Goal: Check status: Check status

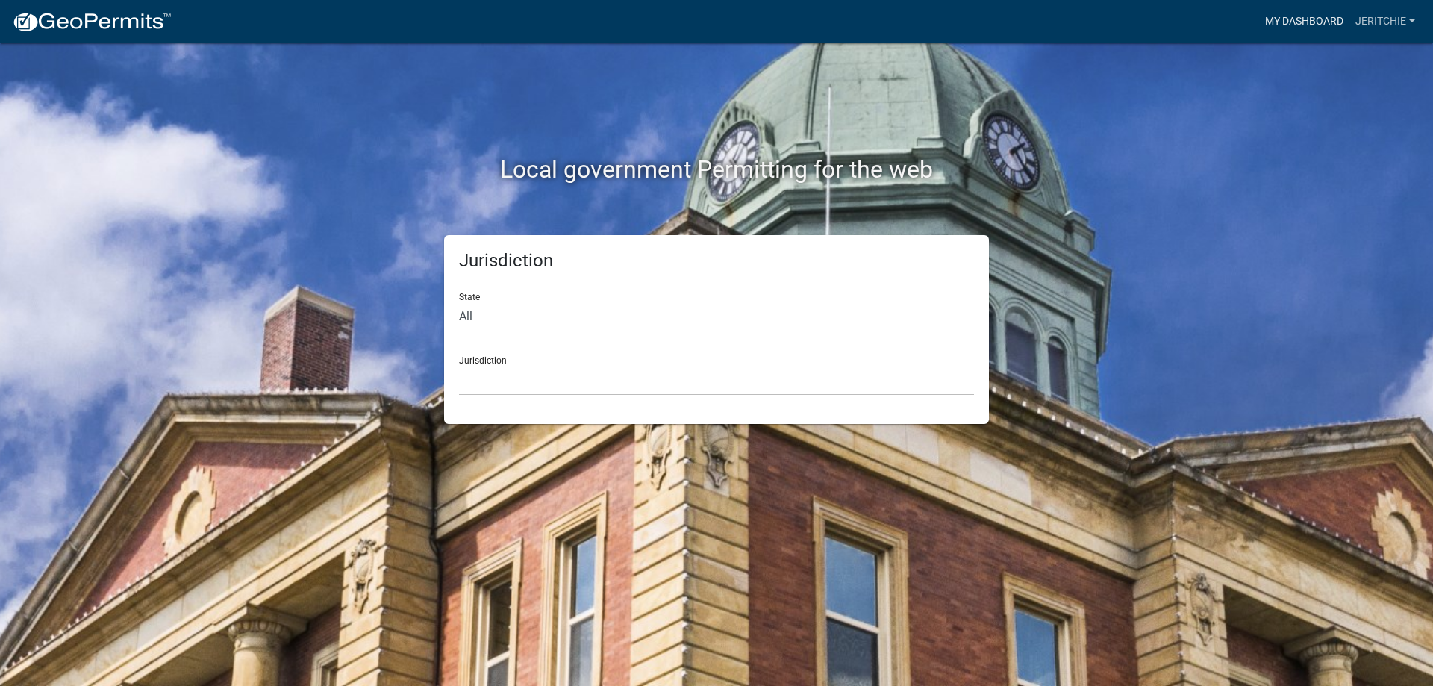
click at [1314, 18] on link "My Dashboard" at bounding box center [1304, 21] width 90 height 28
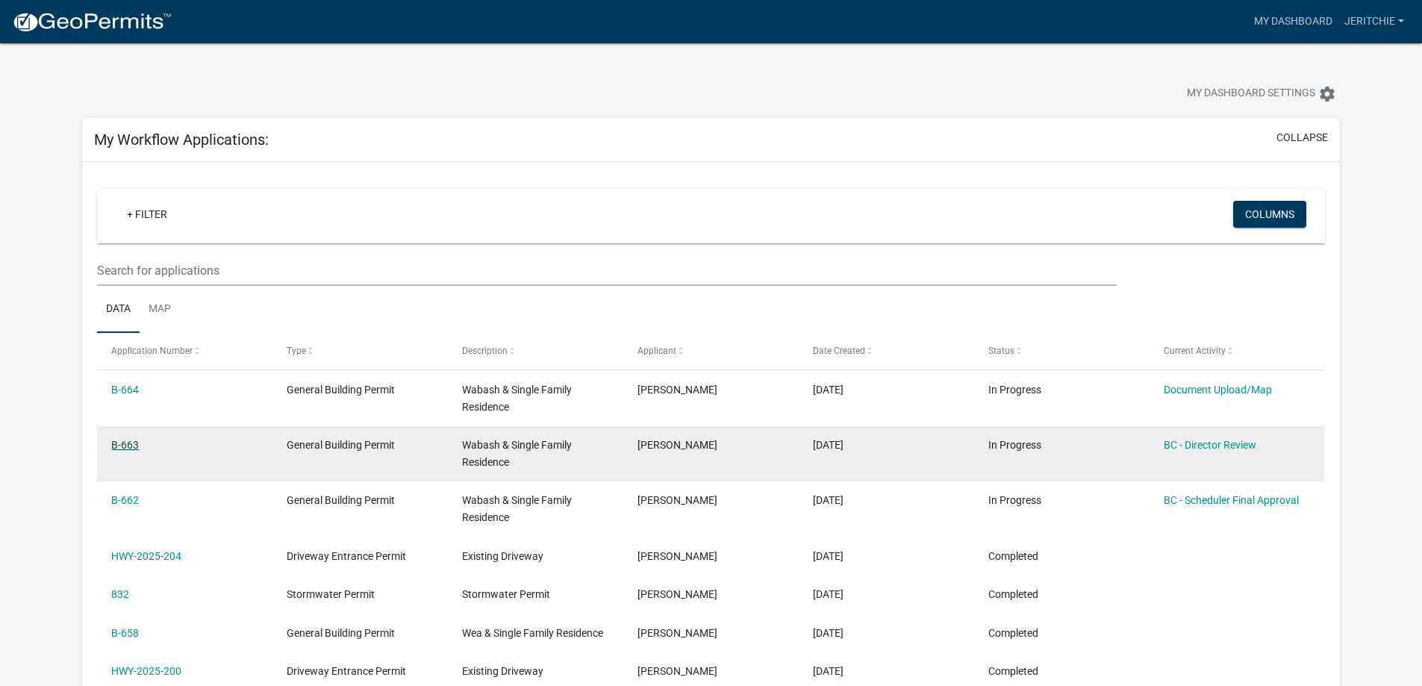
click at [127, 444] on link "B-663" at bounding box center [125, 445] width 28 height 12
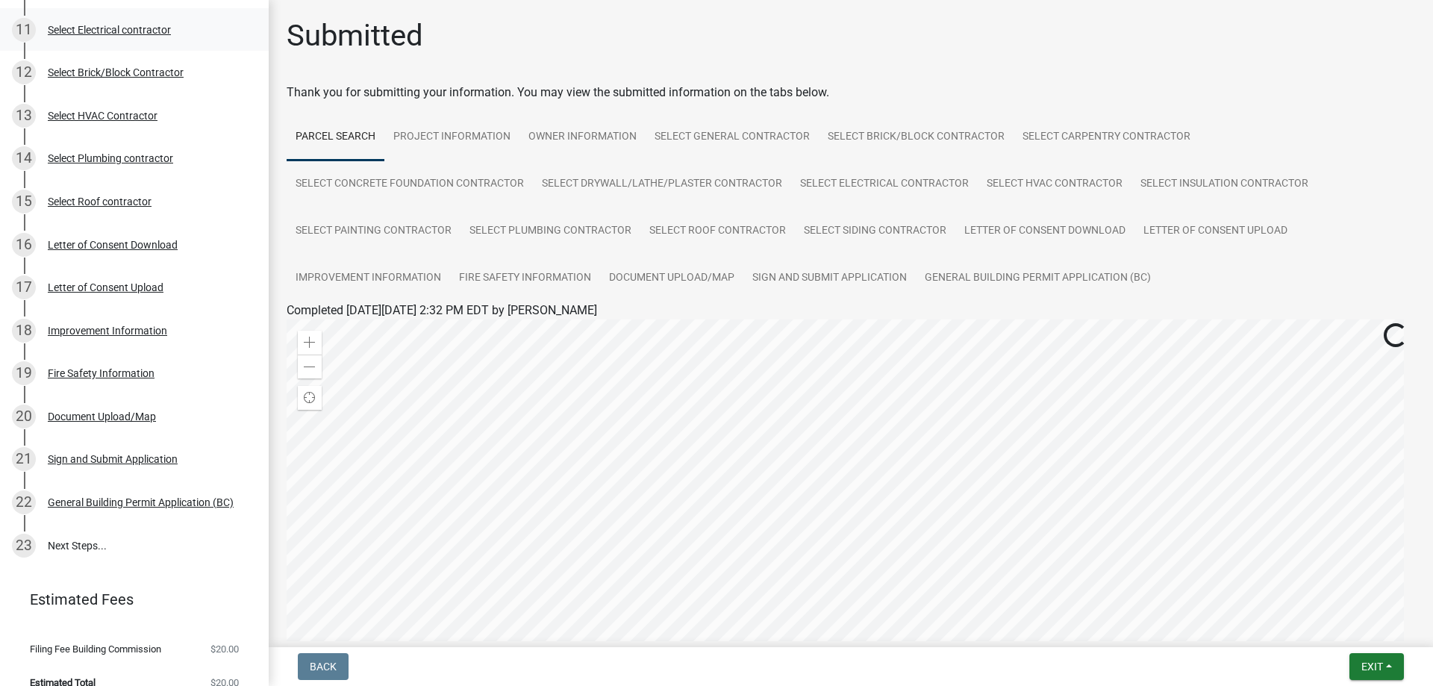
scroll to position [589, 0]
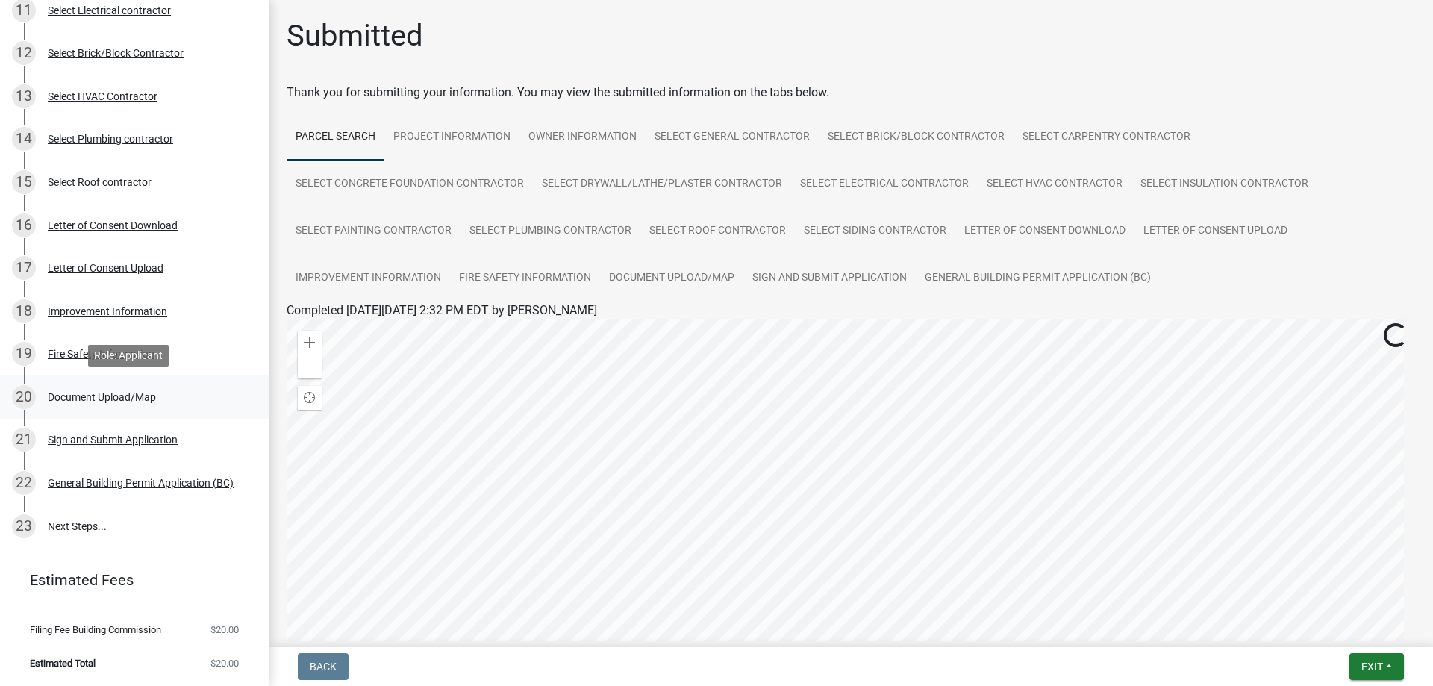
click at [69, 395] on div "Document Upload/Map" at bounding box center [102, 397] width 108 height 10
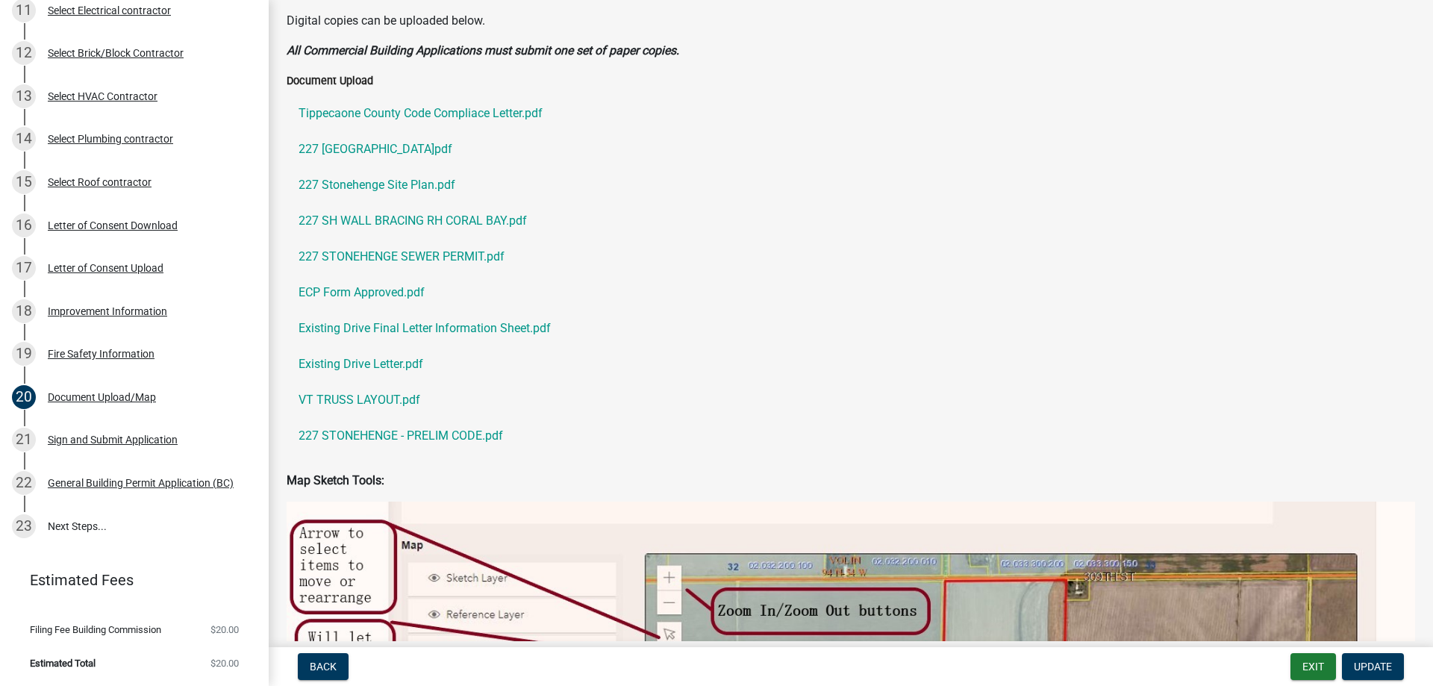
scroll to position [373, 0]
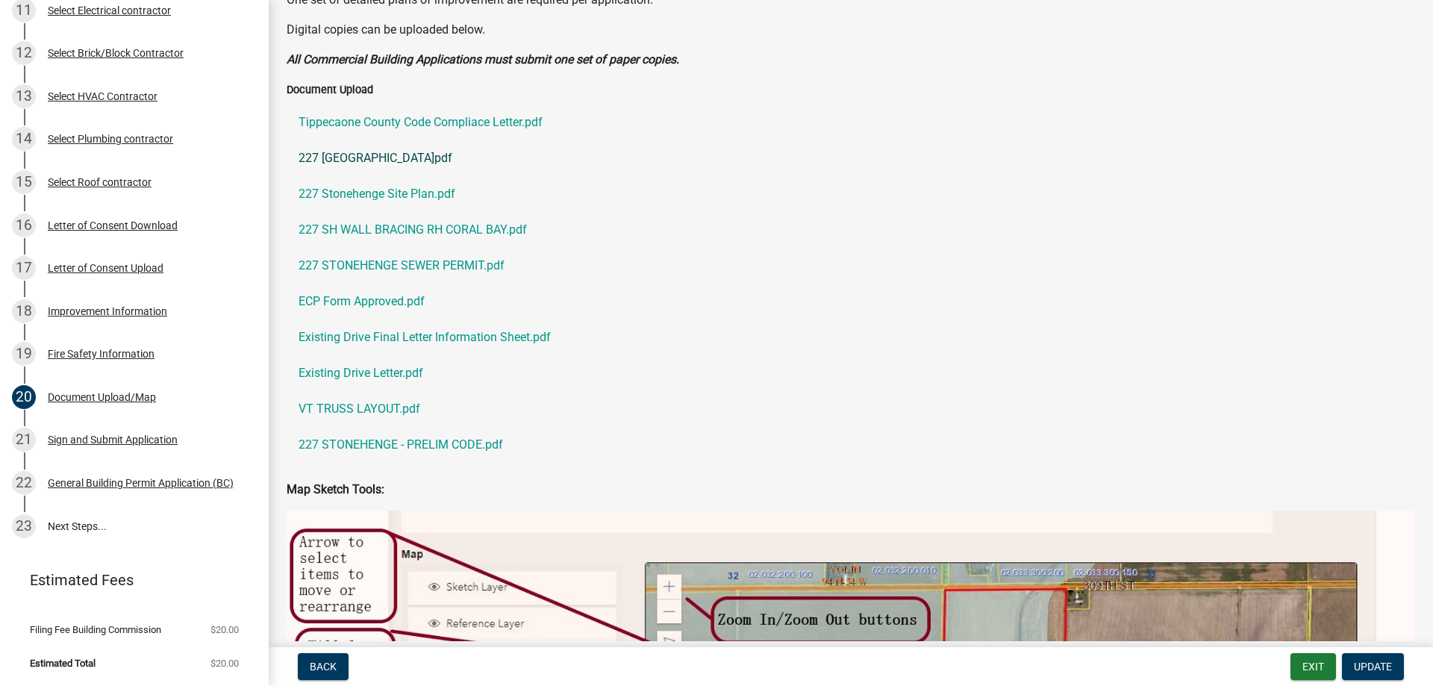
drag, startPoint x: 375, startPoint y: 229, endPoint x: 670, endPoint y: 169, distance: 301.5
click at [670, 169] on link "227 [GEOGRAPHIC_DATA]pdf" at bounding box center [851, 158] width 1128 height 36
click at [409, 230] on link "227 SH WALL BRACING RH CORAL BAY.pdf" at bounding box center [851, 230] width 1128 height 36
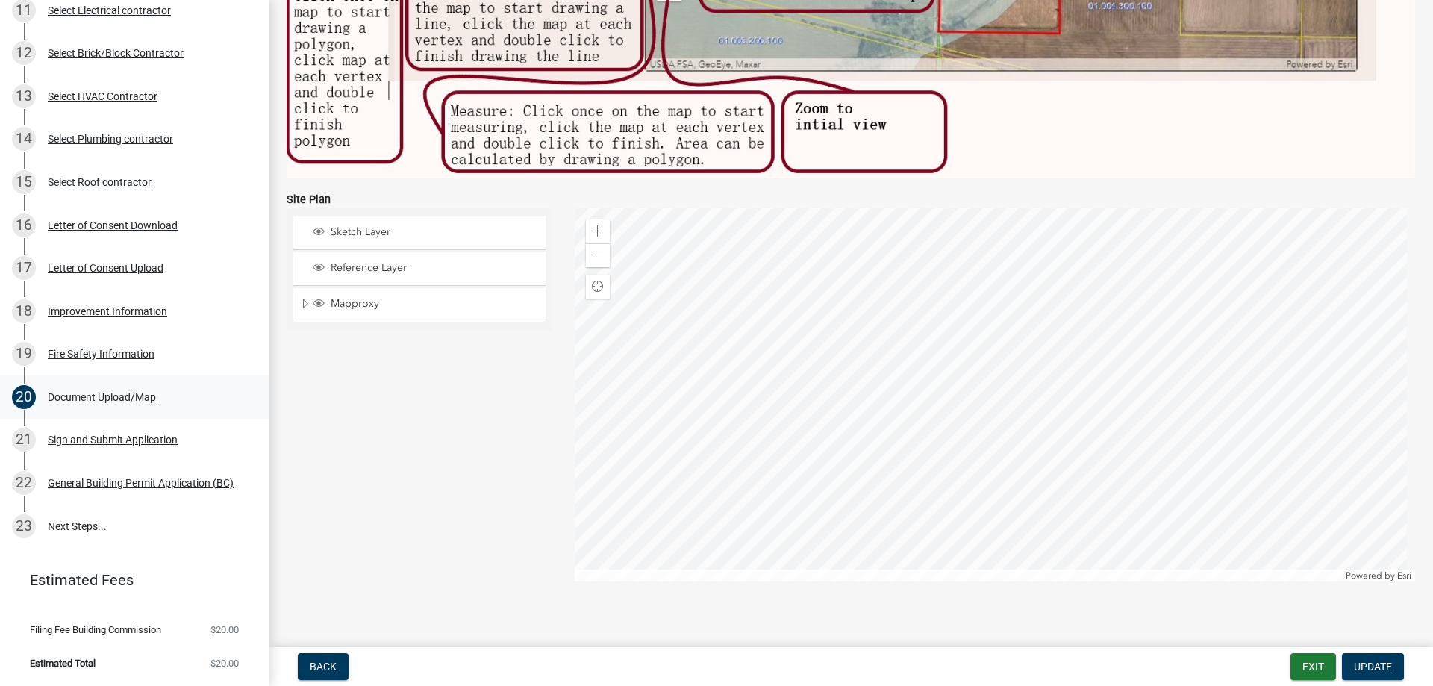
scroll to position [1251, 0]
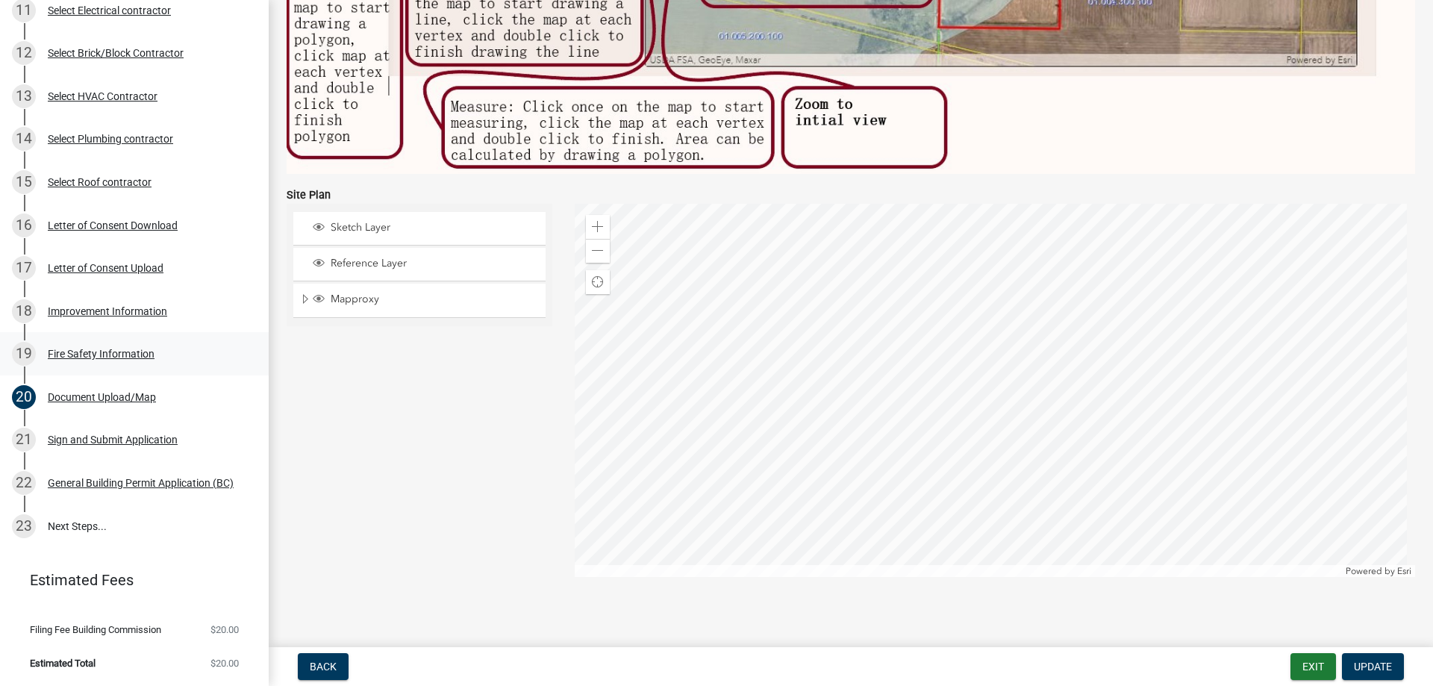
click at [101, 346] on div "19 Fire Safety Information" at bounding box center [128, 354] width 233 height 24
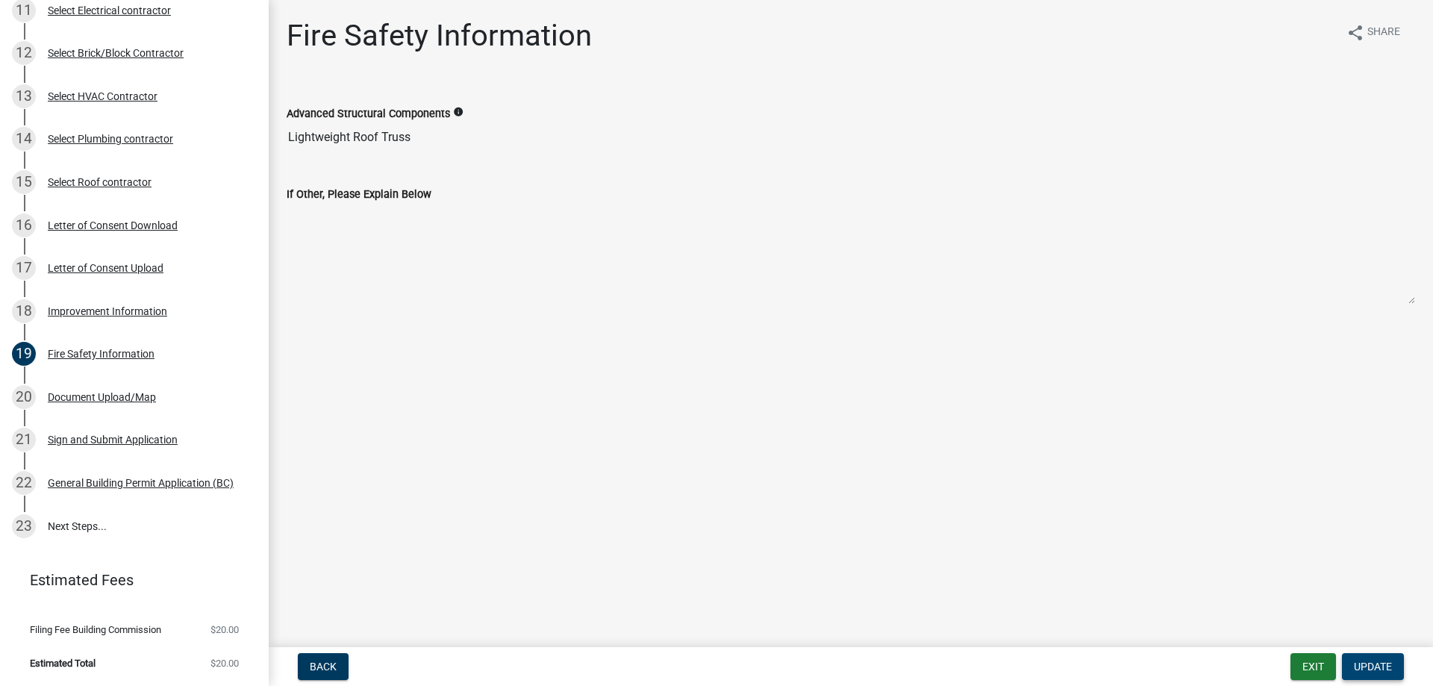
click at [1390, 663] on span "Update" at bounding box center [1373, 666] width 38 height 12
click at [1375, 672] on span "Update" at bounding box center [1373, 666] width 38 height 12
click at [114, 396] on div "Document Upload/Map" at bounding box center [102, 397] width 108 height 10
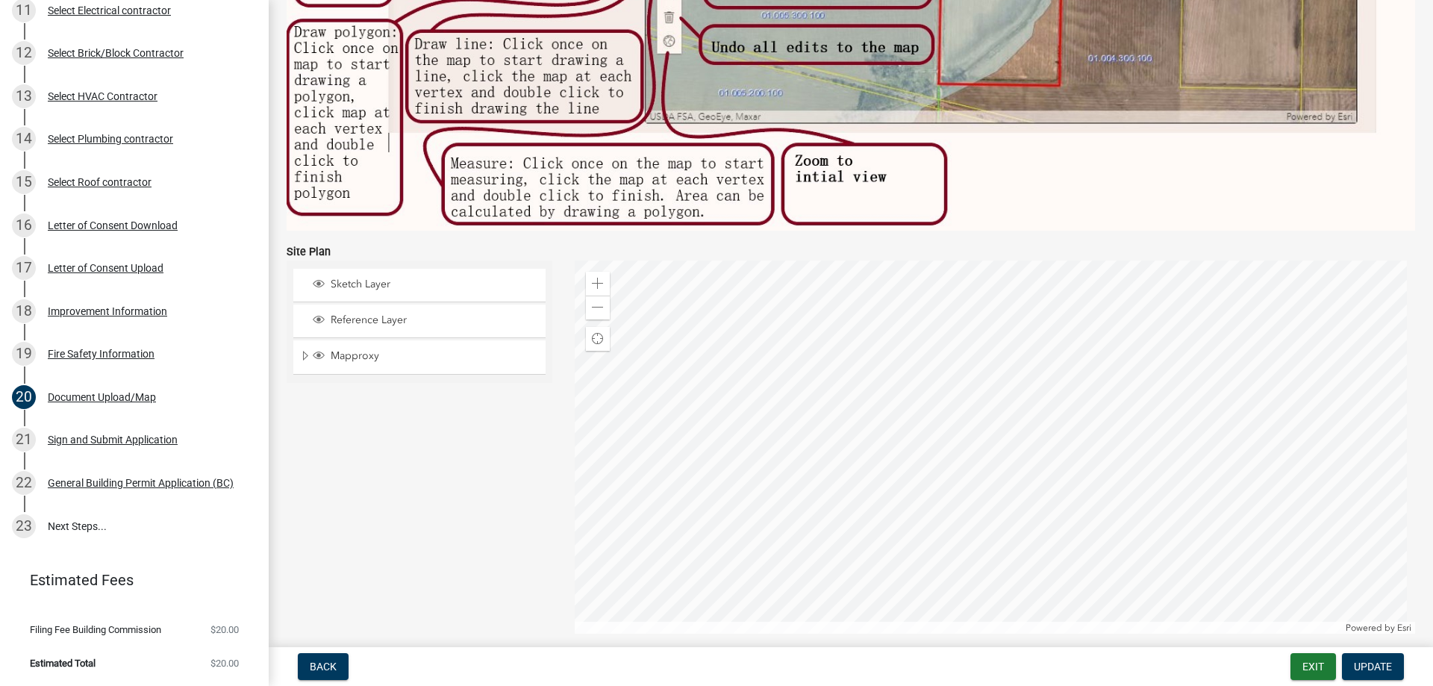
scroll to position [1251, 0]
